Goal: Obtain resource: Download file/media

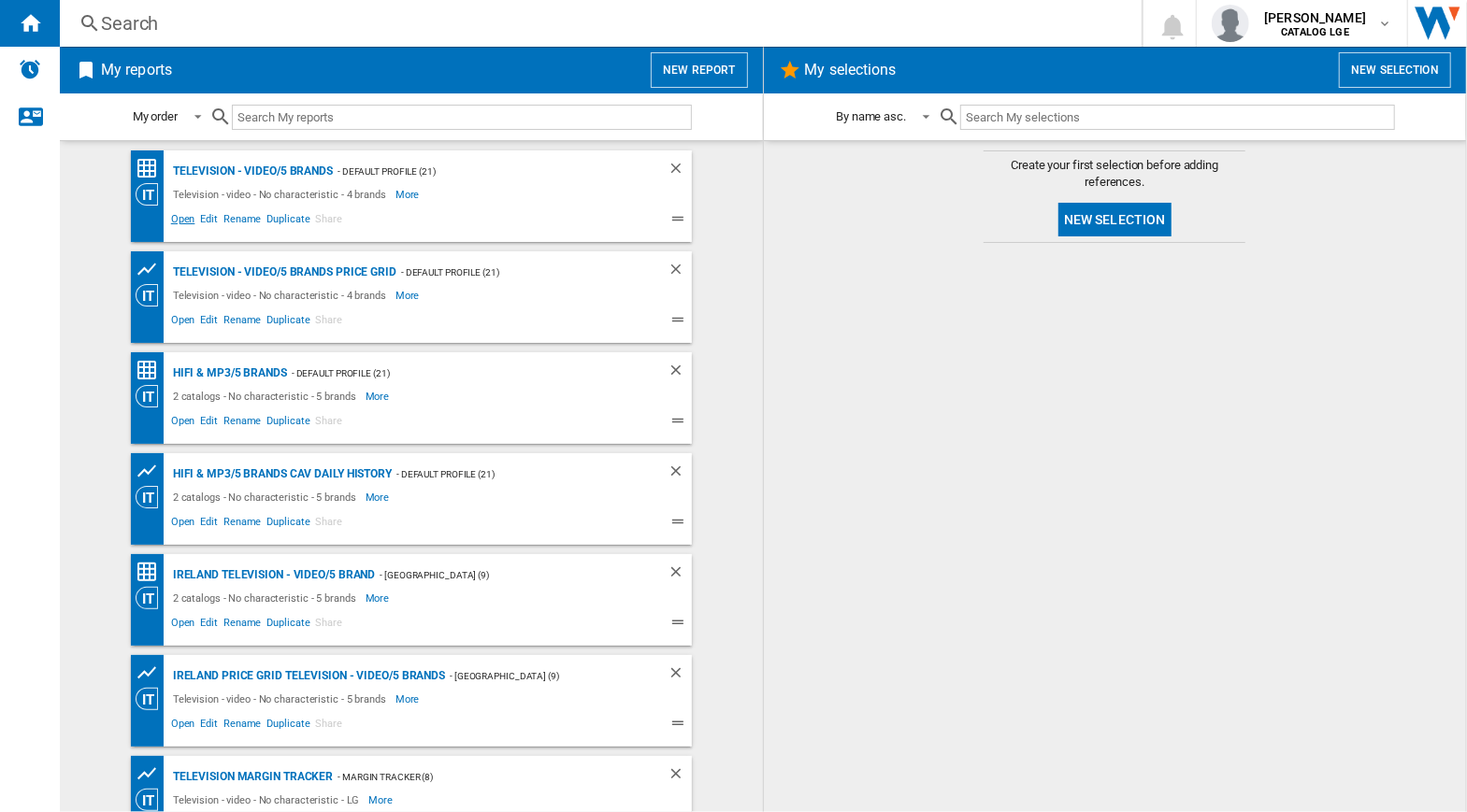
click at [181, 222] on span "Open" at bounding box center [183, 222] width 30 height 23
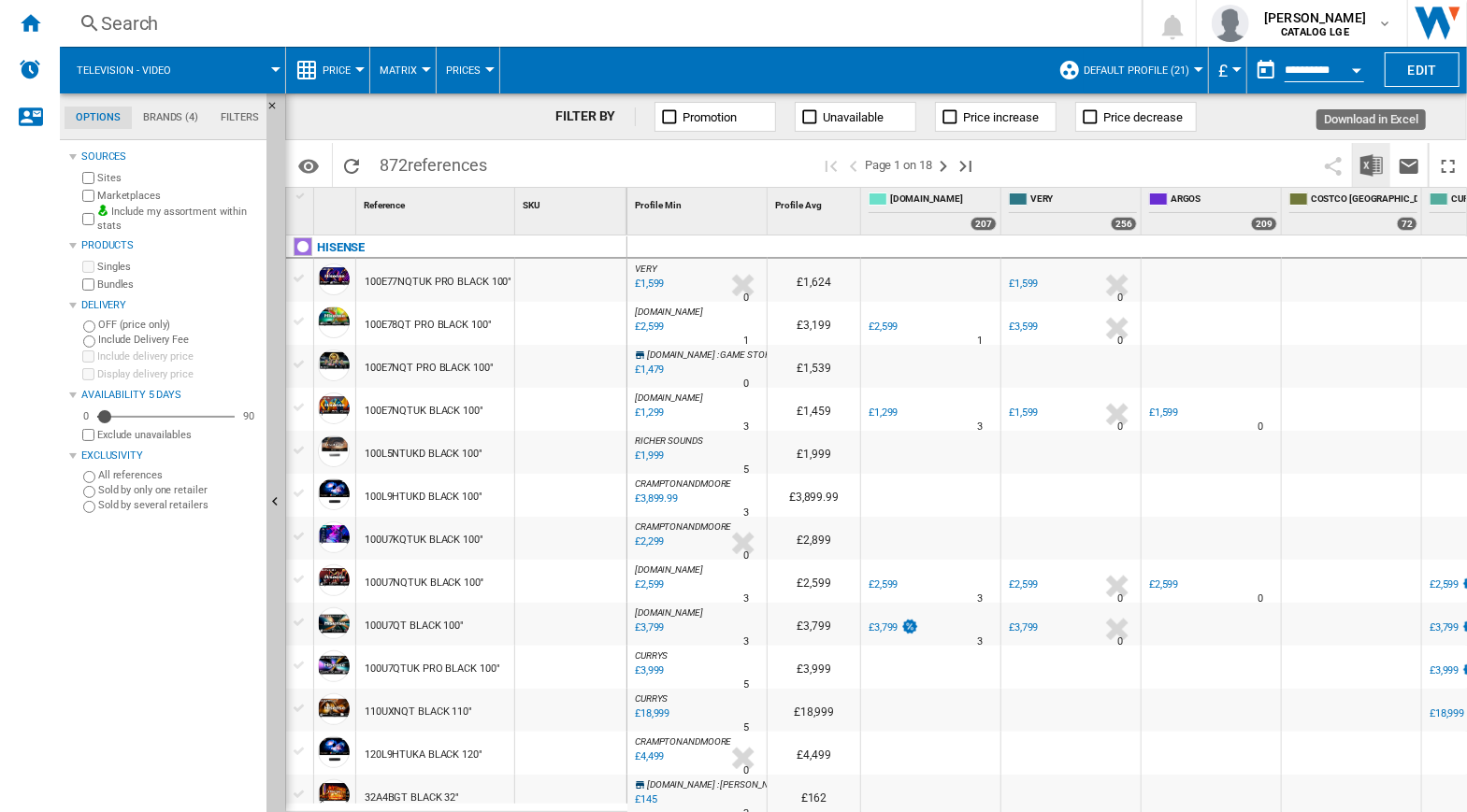
click at [1374, 167] on img "Download in Excel" at bounding box center [1372, 166] width 23 height 23
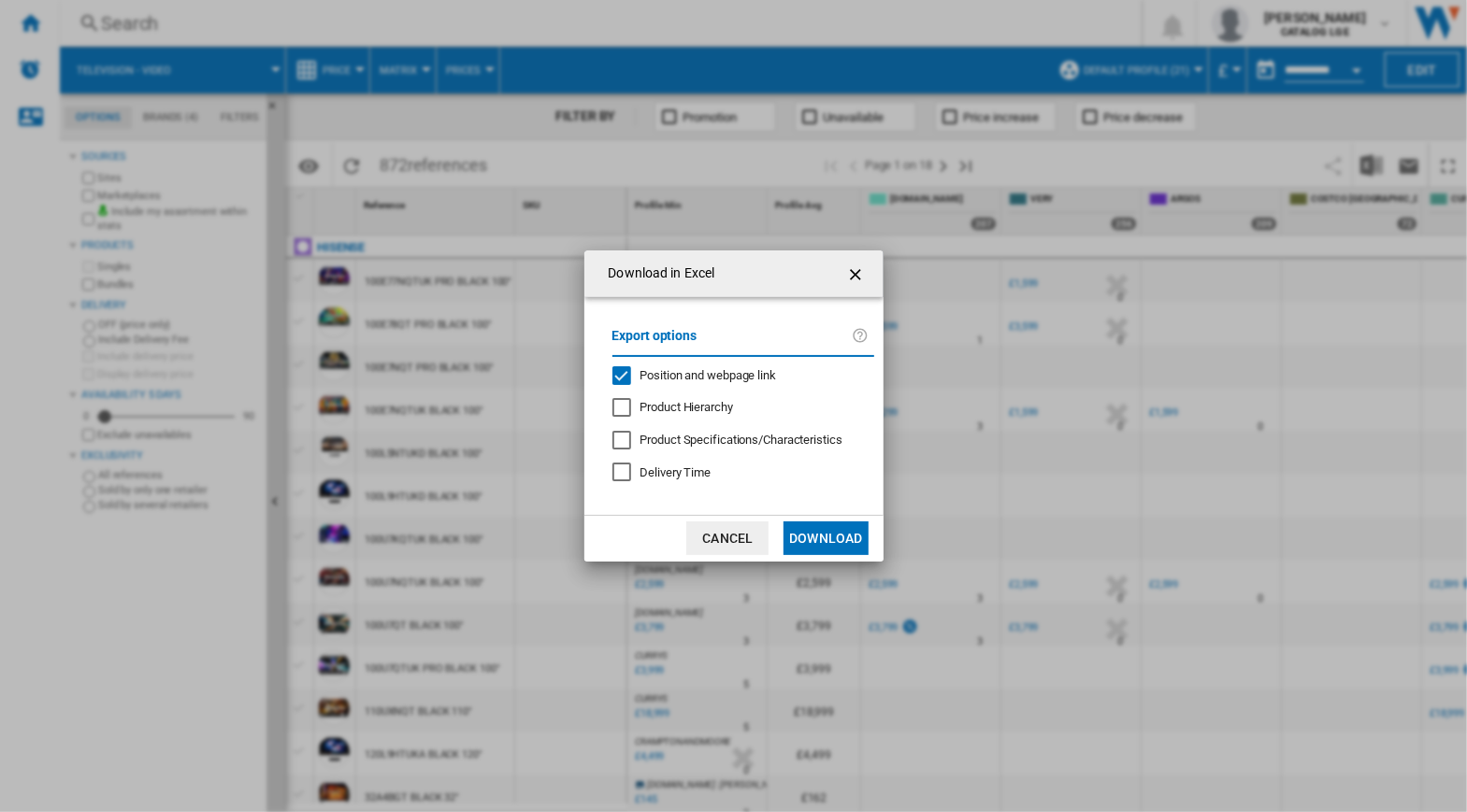
click at [623, 376] on div "Position and webpage link" at bounding box center [622, 376] width 19 height 19
click at [846, 541] on button "Download" at bounding box center [826, 538] width 84 height 33
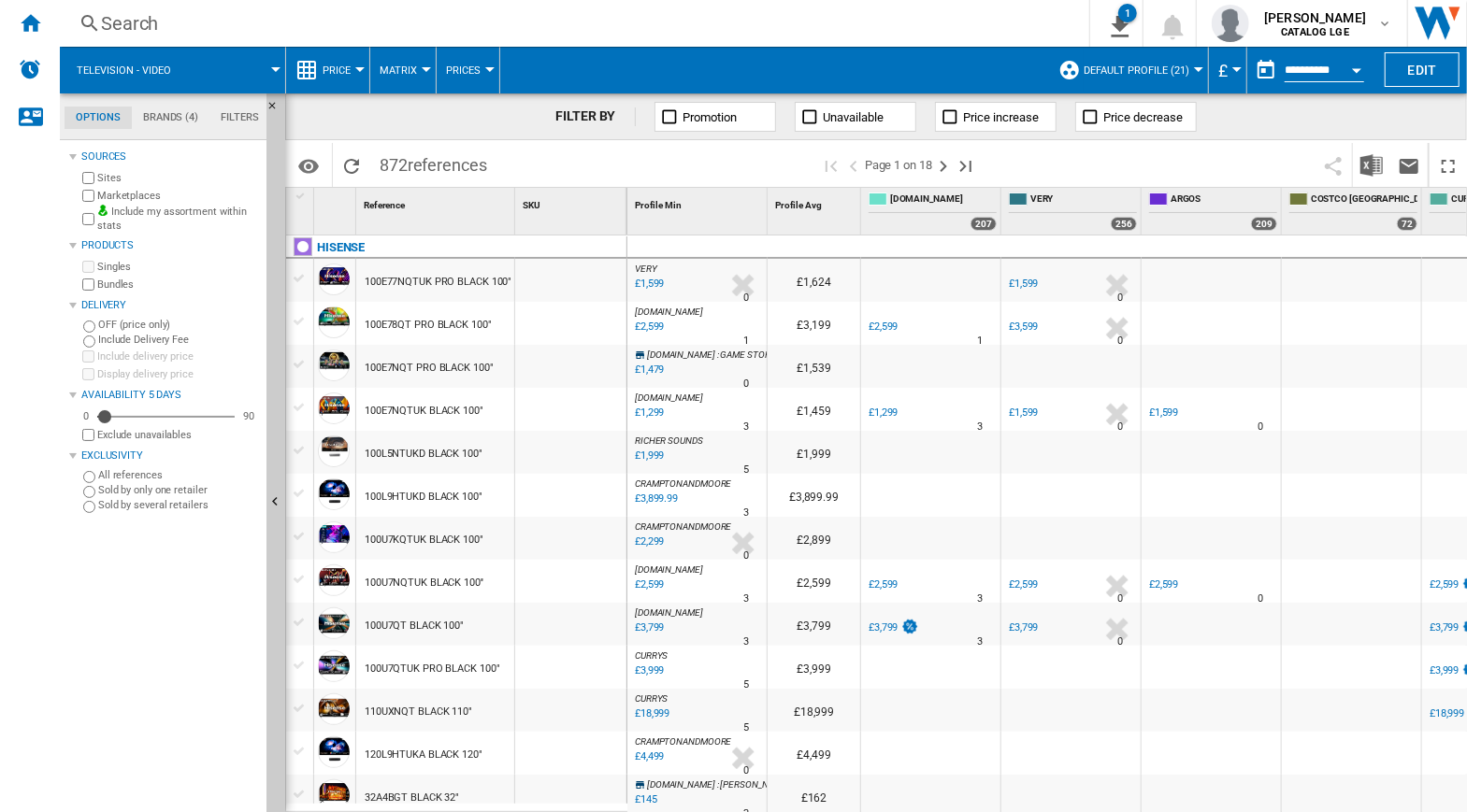
click at [32, 27] on ng-md-icon "Home" at bounding box center [30, 23] width 23 height 23
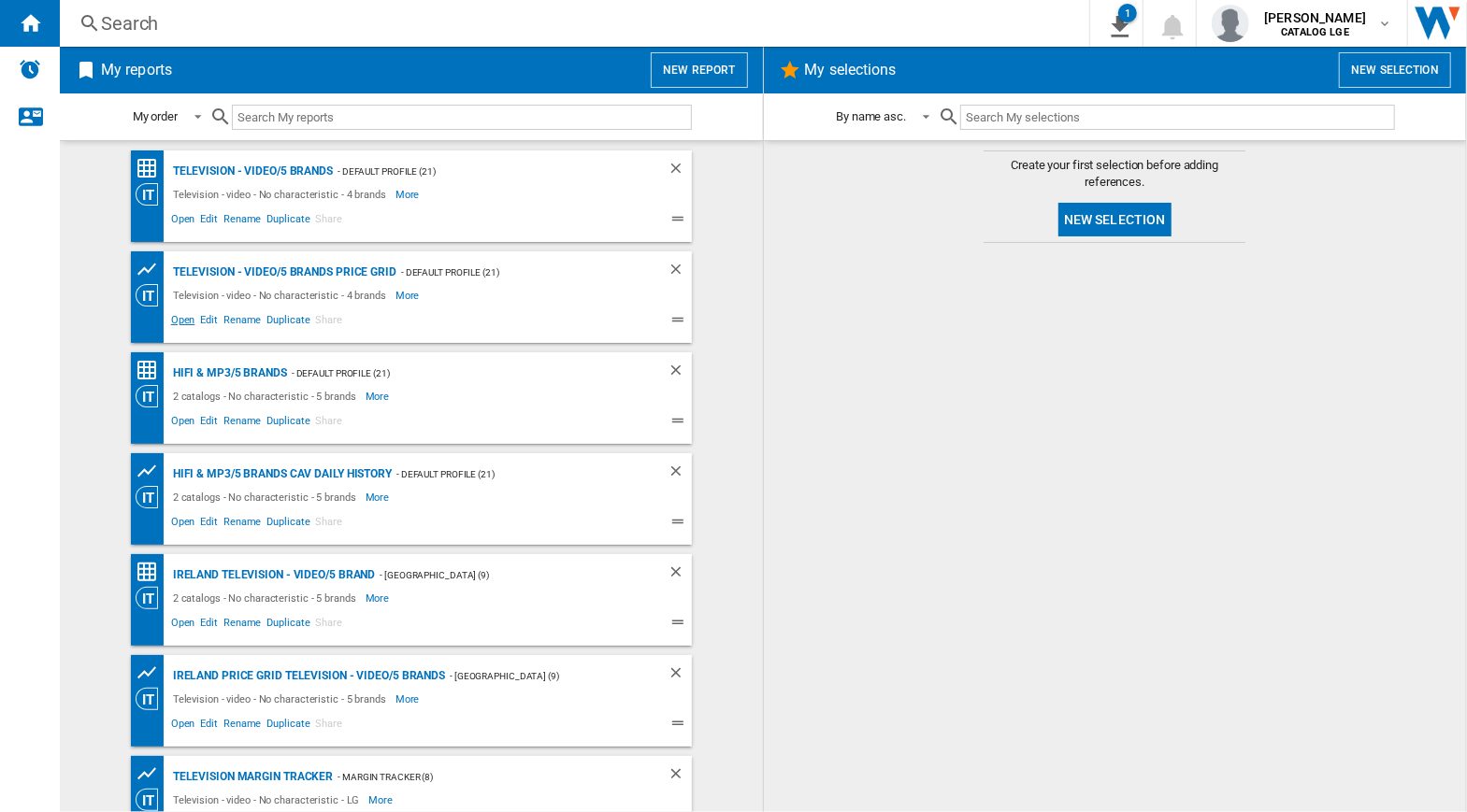
click at [168, 317] on span "Open" at bounding box center [183, 323] width 30 height 23
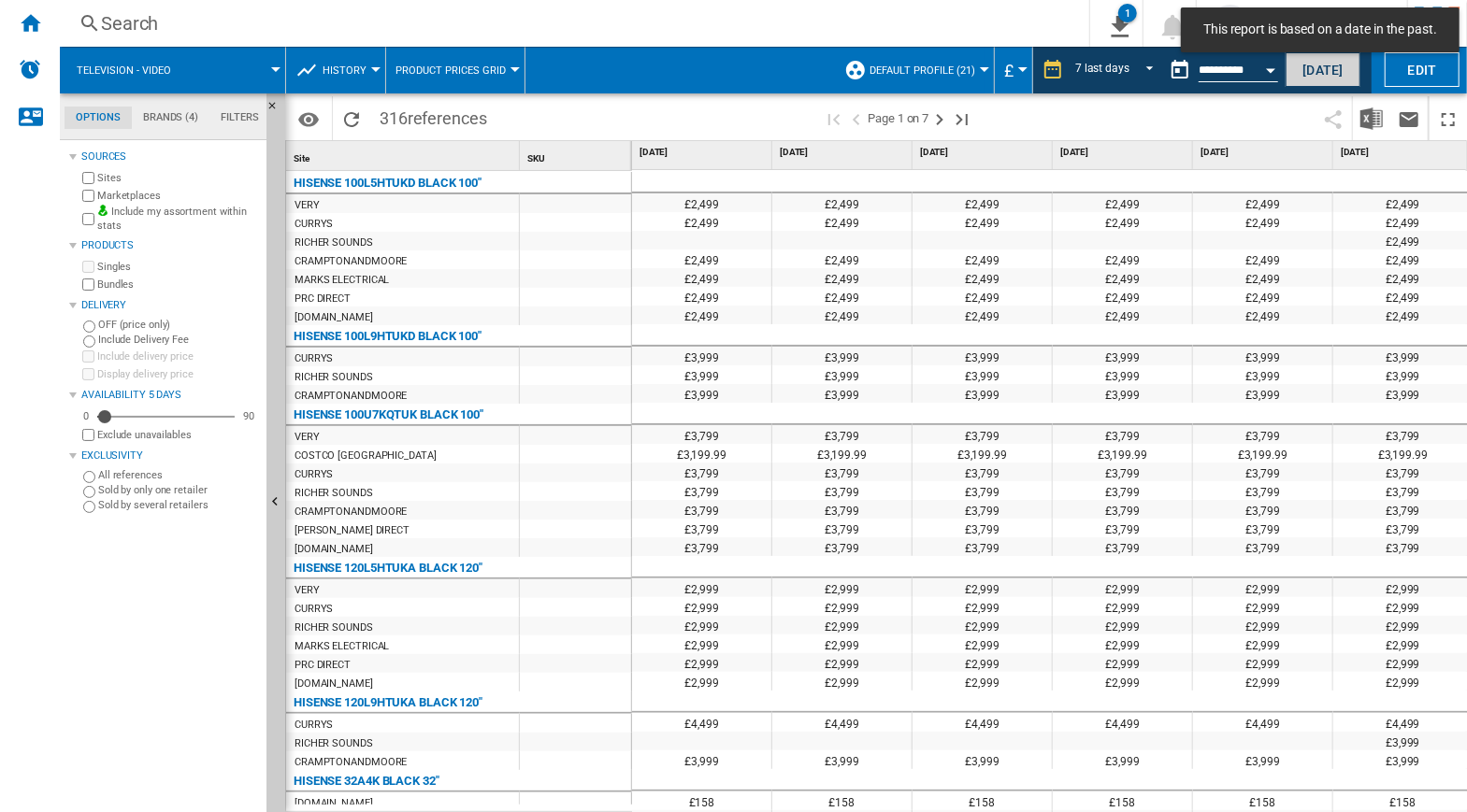
click at [1304, 68] on button "[DATE]" at bounding box center [1323, 69] width 75 height 34
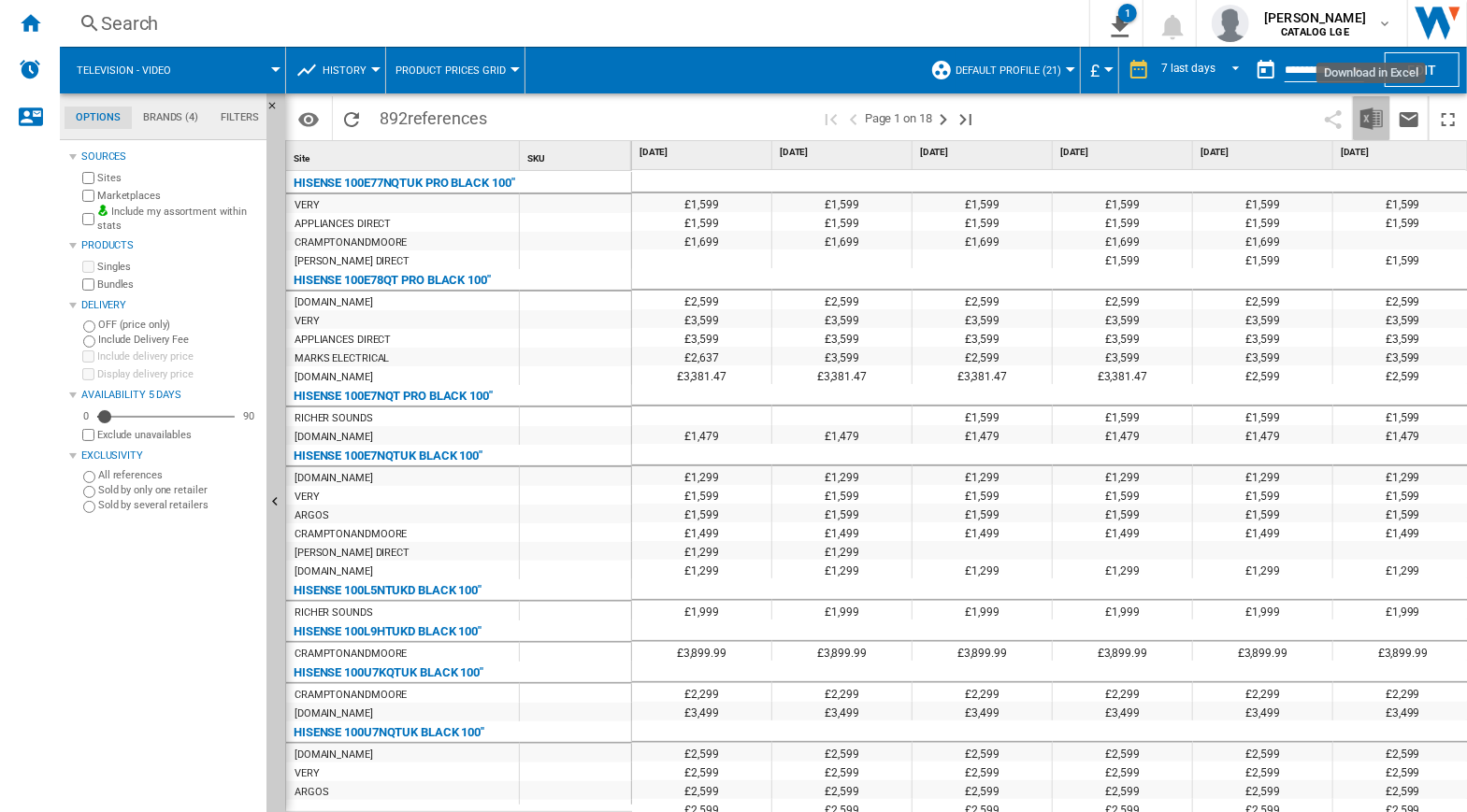
click at [1367, 119] on img "Download in Excel" at bounding box center [1372, 119] width 23 height 23
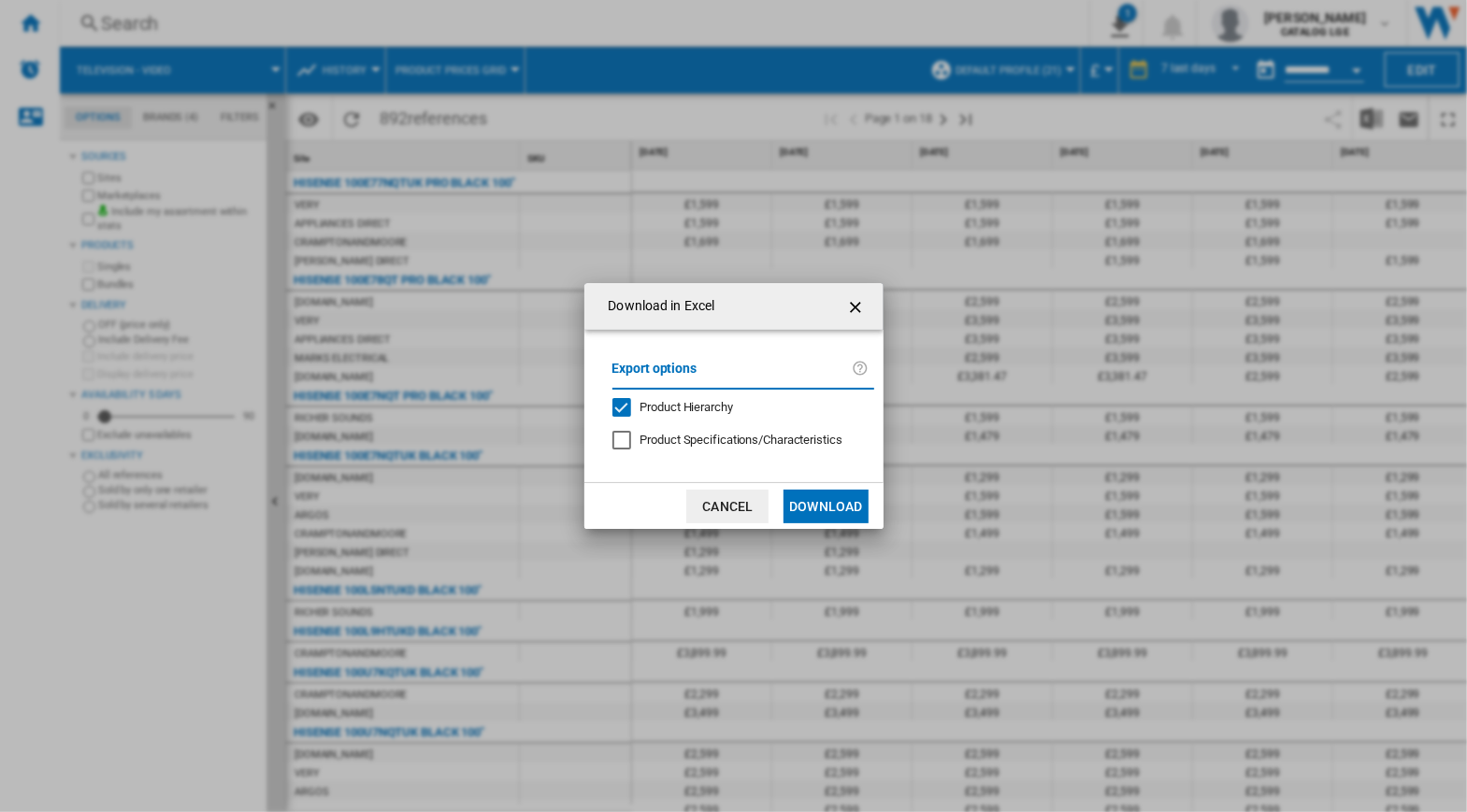
click at [622, 406] on div "Product Hierarchy" at bounding box center [622, 408] width 19 height 19
click at [816, 508] on button "Download" at bounding box center [826, 506] width 84 height 33
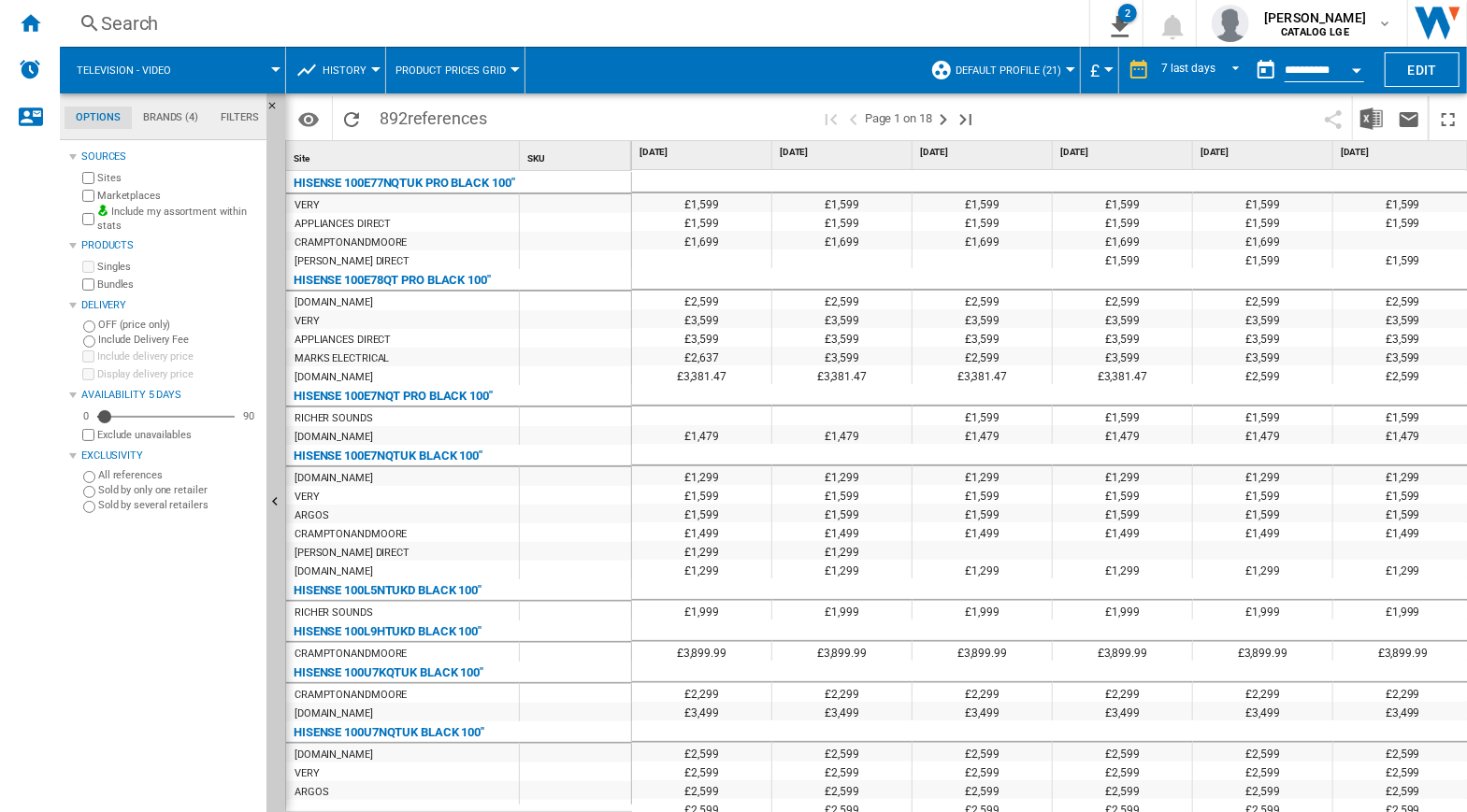
click at [748, 397] on div at bounding box center [702, 396] width 140 height 23
click at [12, 12] on div "Home" at bounding box center [29, 23] width 60 height 46
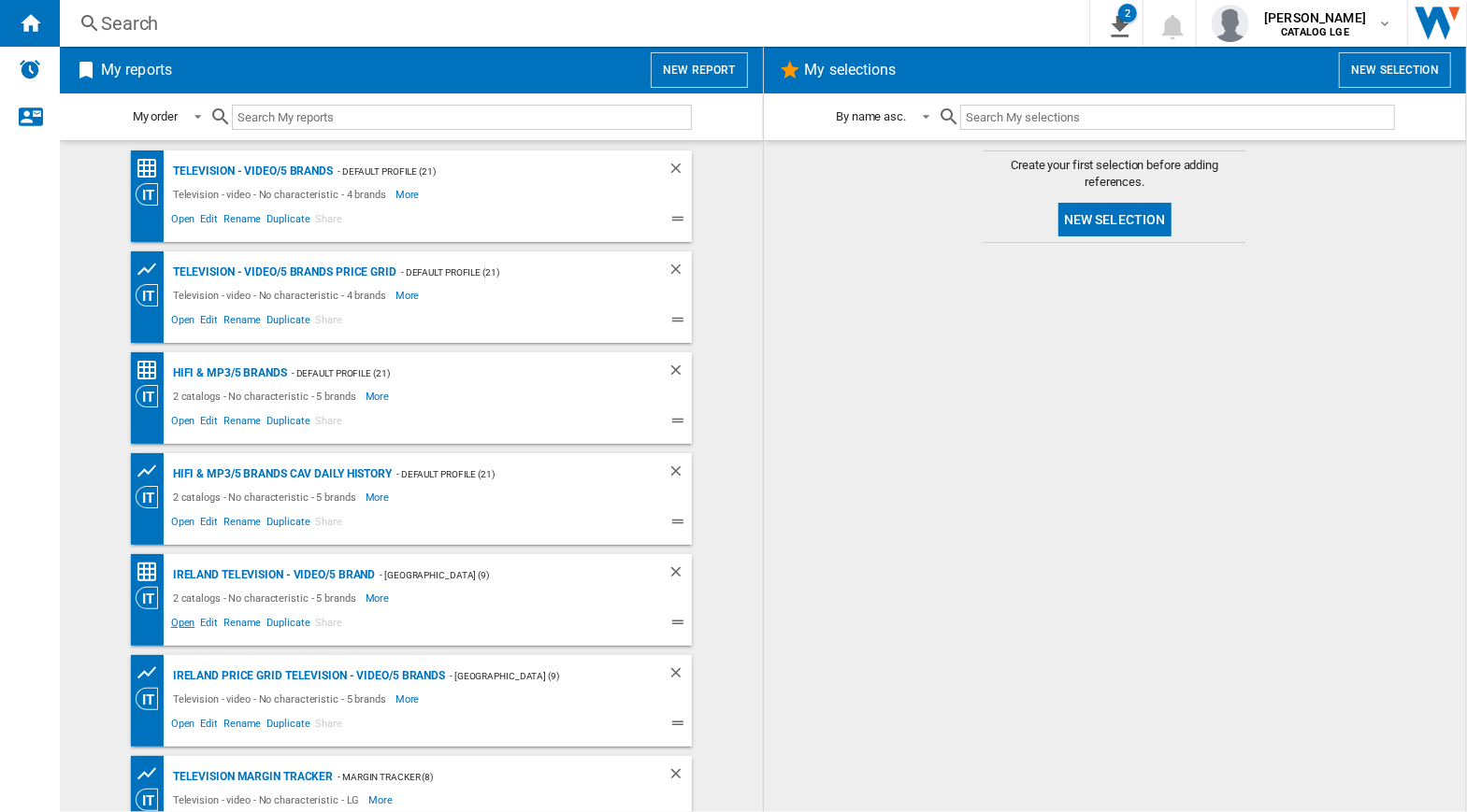
click at [177, 618] on span "Open" at bounding box center [183, 626] width 30 height 23
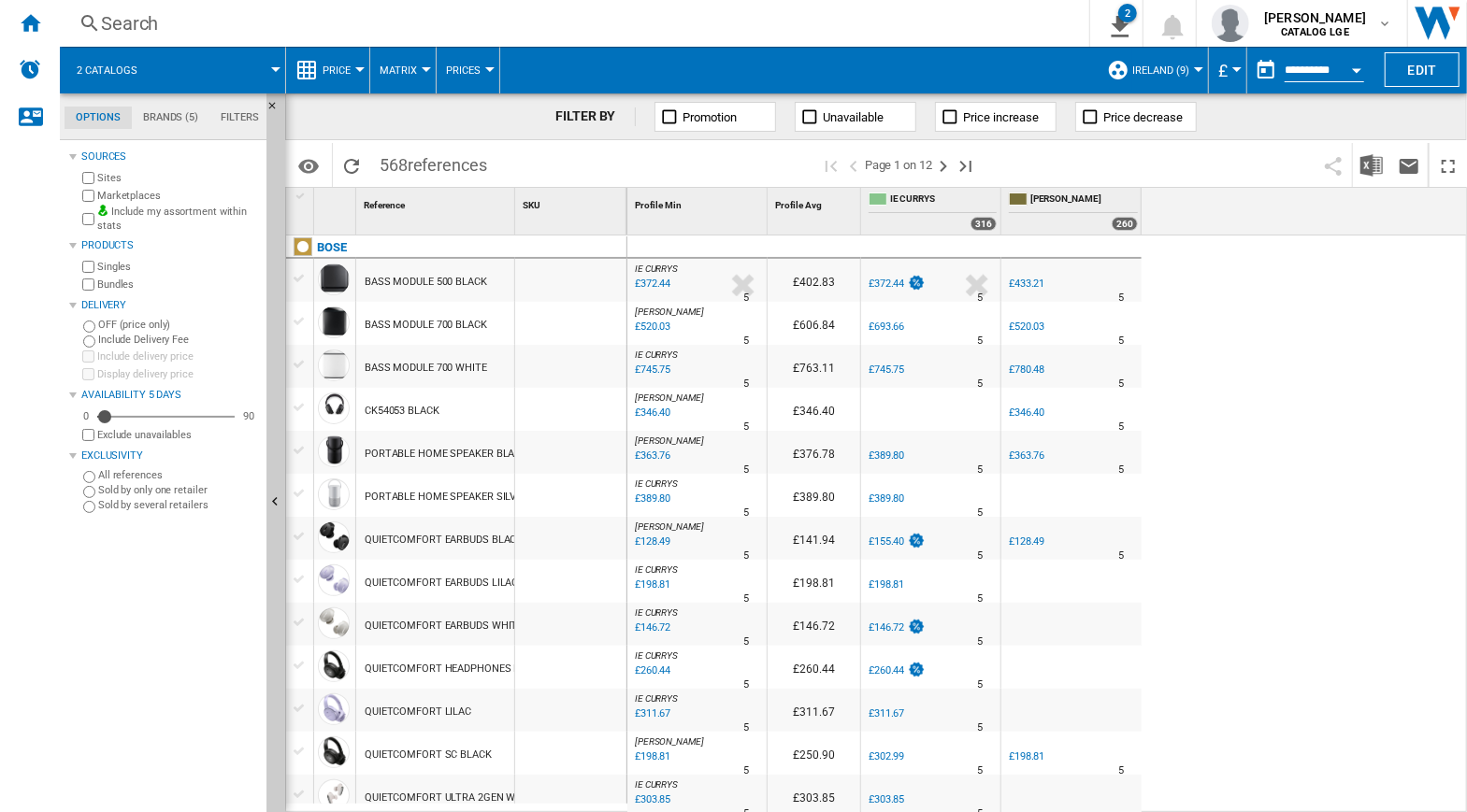
click at [1236, 75] on md-menu "£ Argentin Peso Australian Dollar balboa Bolivia [GEOGRAPHIC_DATA] Bulgarian le…" at bounding box center [1228, 69] width 38 height 46
click at [1232, 65] on button "£" at bounding box center [1228, 69] width 19 height 46
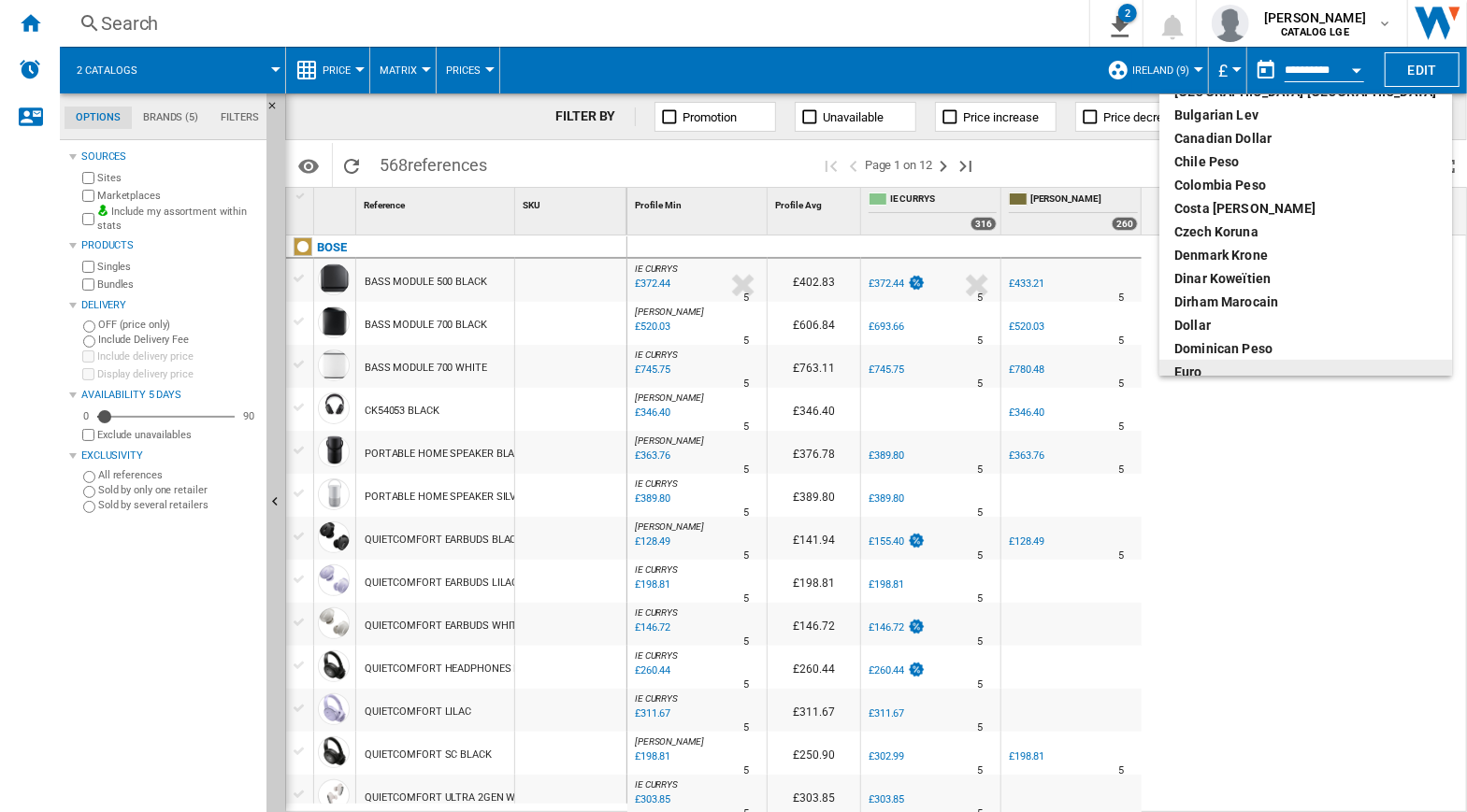
scroll to position [101, 0]
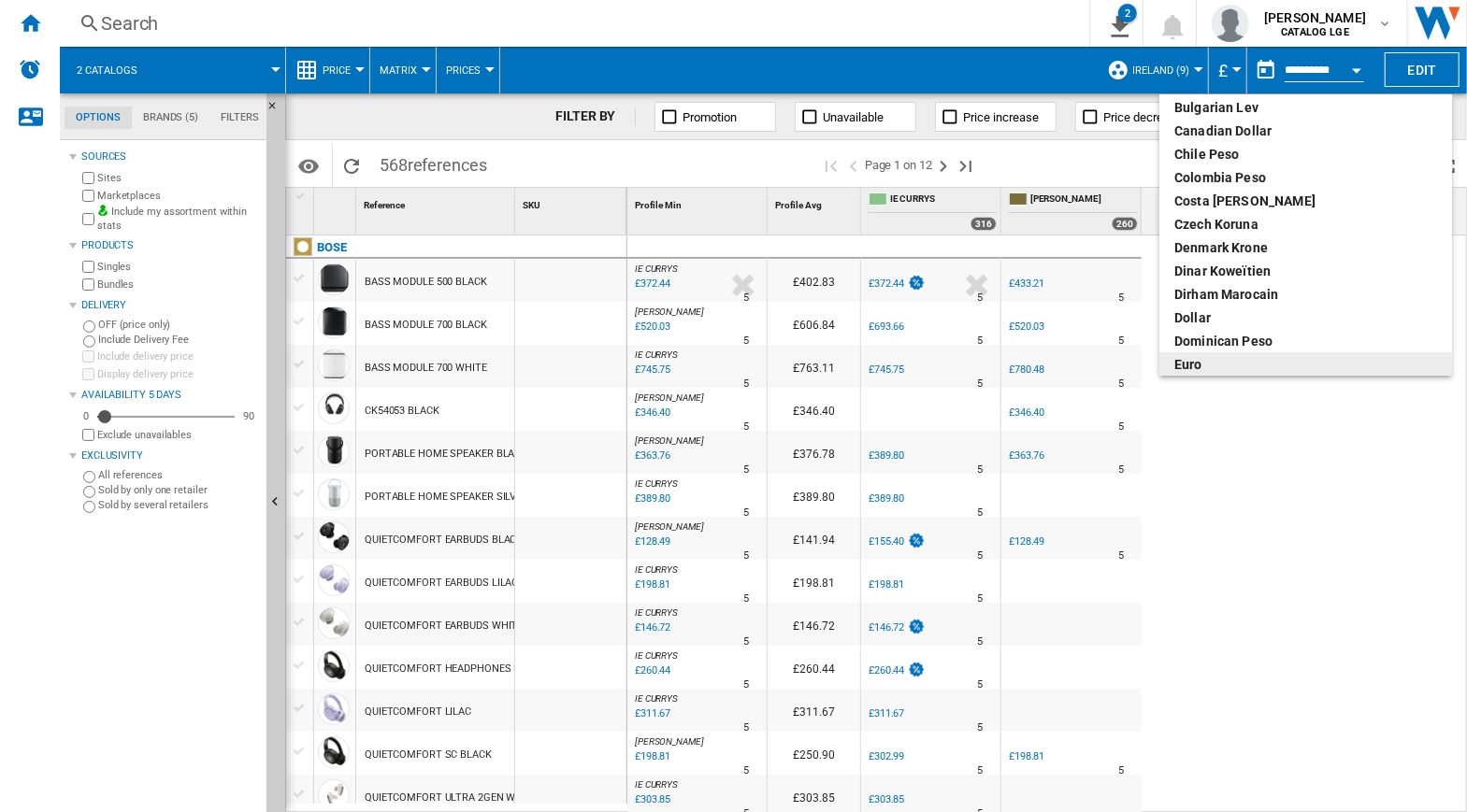
click at [1215, 363] on div "euro" at bounding box center [1306, 365] width 263 height 19
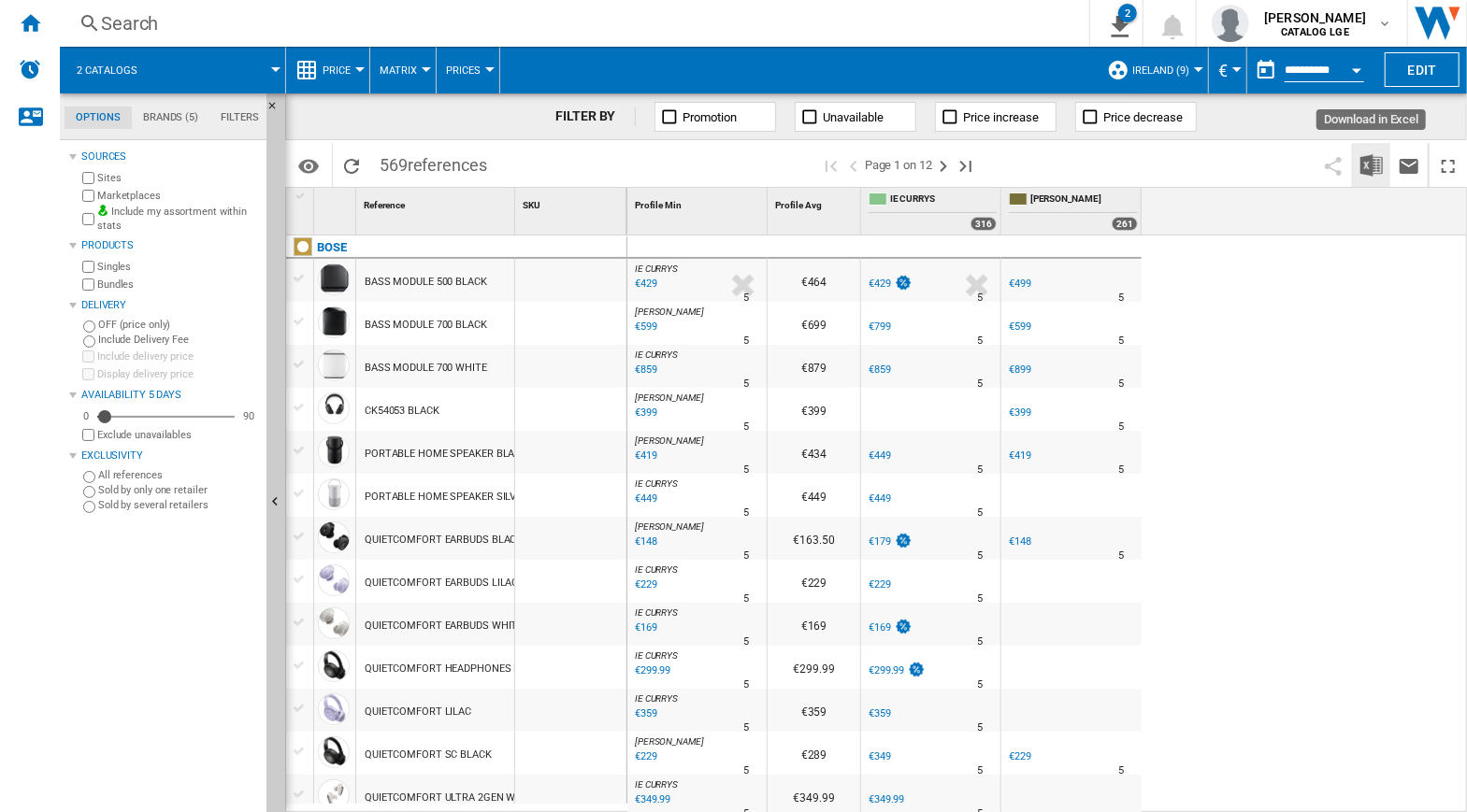
click at [1370, 168] on img "Download in Excel" at bounding box center [1372, 166] width 23 height 23
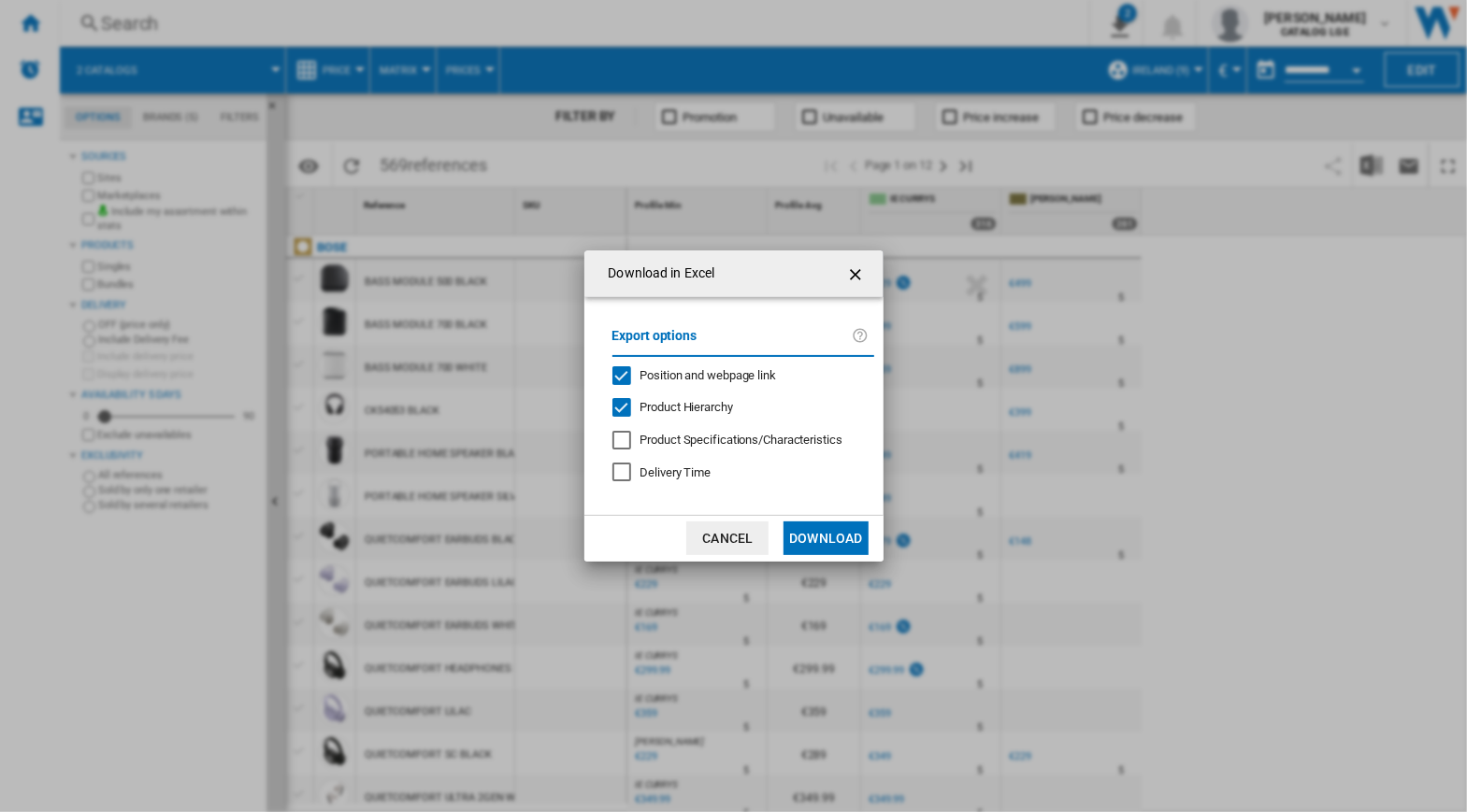
click at [621, 378] on div "Position and webpage link" at bounding box center [622, 376] width 19 height 19
click at [622, 401] on div "Product Hierarchy" at bounding box center [622, 408] width 19 height 19
click at [813, 540] on button "Download" at bounding box center [826, 538] width 84 height 33
